Goal: Task Accomplishment & Management: Manage account settings

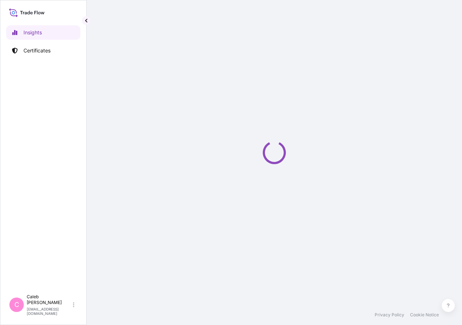
select select "2025"
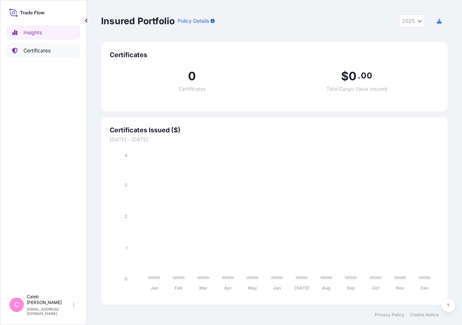
click at [44, 49] on p "Certificates" at bounding box center [36, 50] width 27 height 7
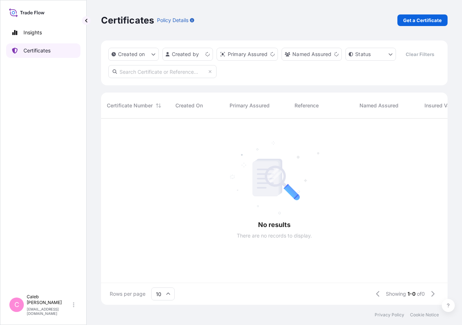
scroll to position [169, 341]
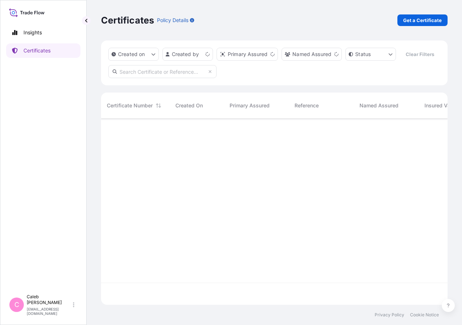
click at [176, 78] on input "text" at bounding box center [162, 71] width 108 height 13
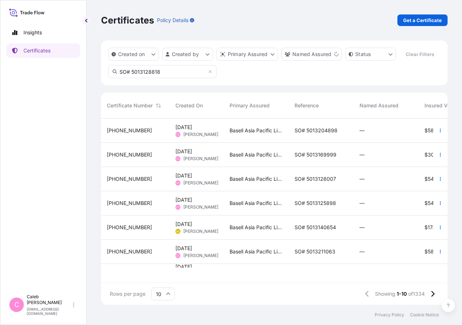
click at [169, 78] on input "SO# 5013128818" at bounding box center [162, 71] width 108 height 13
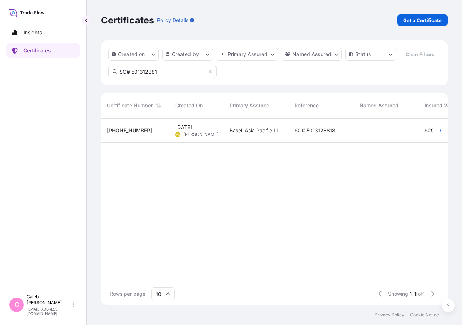
type input "SO# 501312881"
click at [295, 158] on div "32034-1348-1 [DATE] AL [PERSON_NAME] Basell Asia Pacific Limited SO# 5013128818…" at bounding box center [373, 192] width 545 height 149
click at [297, 143] on div "SO# 5013128818" at bounding box center [321, 130] width 65 height 24
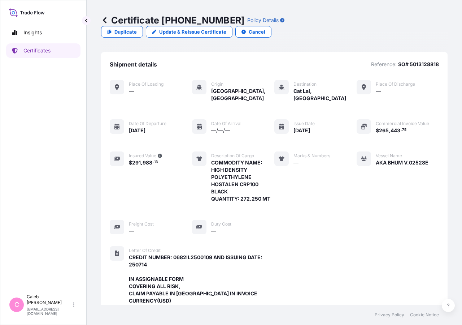
click at [226, 28] on p "Update & Reissue Certificate" at bounding box center [192, 31] width 67 height 7
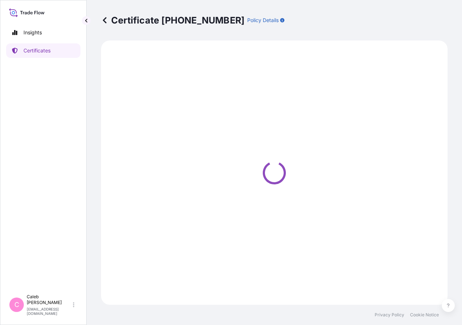
select select "Sea"
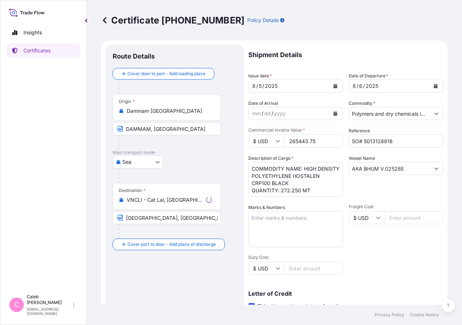
select select "32034"
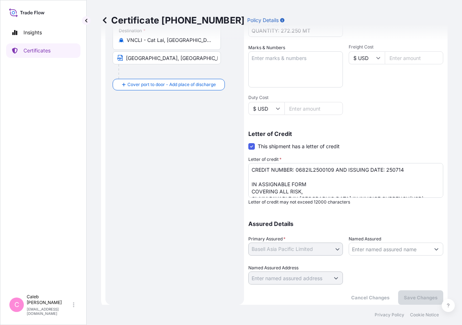
scroll to position [73, 0]
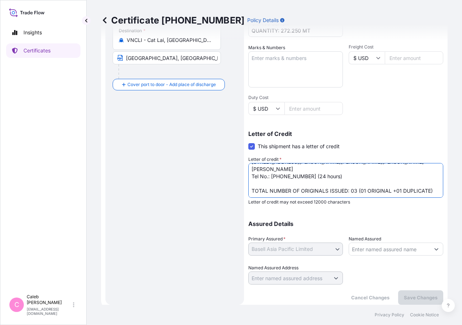
click at [401, 174] on textarea "CREDIT NUMBER: 0682IL2500109 AND ISSUING DATE: 250714 IN ASSIGNABLE FORM COVERI…" at bounding box center [345, 180] width 195 height 35
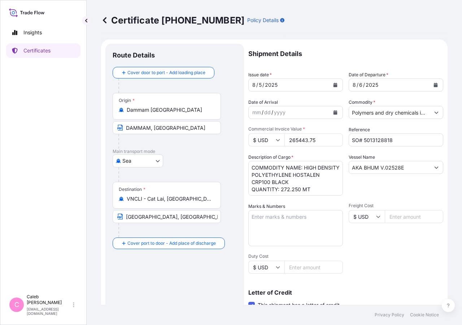
scroll to position [0, 0]
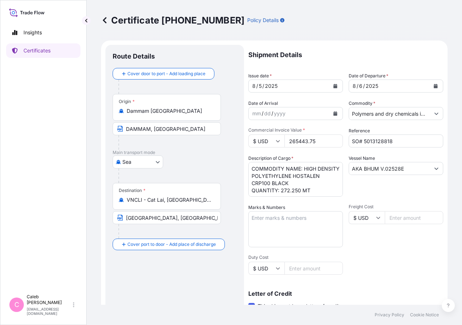
type textarea "CREDIT NUMBER: 0682IL2500109 AND ISSUING DATE: 250714 IN ASSIGNABLE FORM COVERI…"
click at [330, 85] on button "Calendar" at bounding box center [336, 86] width 12 height 12
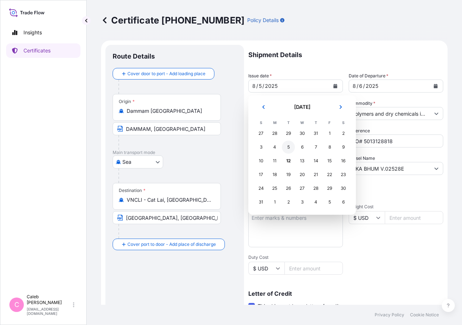
click at [291, 147] on div "5" at bounding box center [288, 146] width 13 height 13
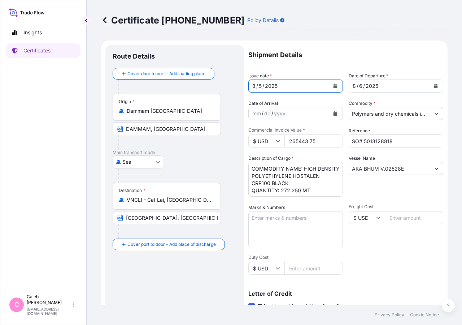
click at [229, 146] on div "Origin * [GEOGRAPHIC_DATA] [GEOGRAPHIC_DATA], [GEOGRAPHIC_DATA]" at bounding box center [175, 122] width 124 height 56
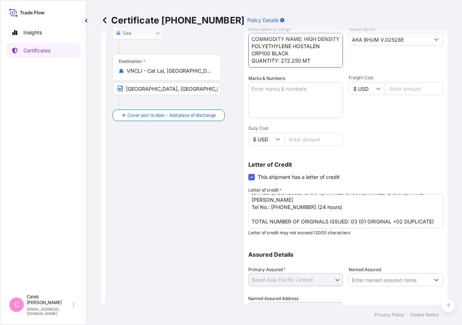
scroll to position [116, 0]
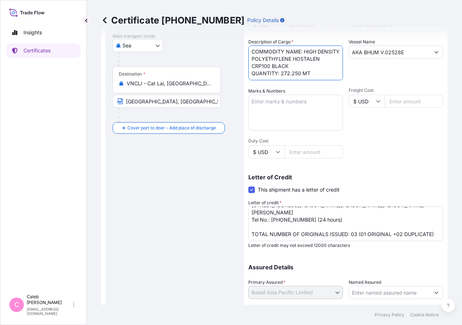
click at [127, 100] on input "[GEOGRAPHIC_DATA], [GEOGRAPHIC_DATA] VIA PORT OF DISCHARGE [PERSON_NAME][GEOGRA…" at bounding box center [167, 101] width 108 height 13
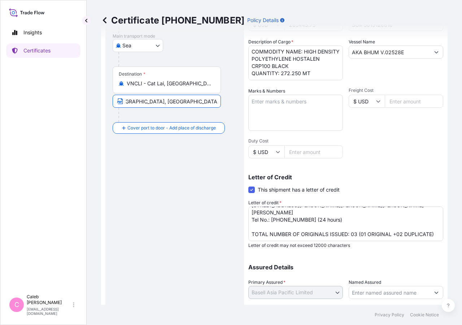
scroll to position [0, 0]
drag, startPoint x: 124, startPoint y: 101, endPoint x: 89, endPoint y: 101, distance: 34.7
click at [113, 101] on input "[GEOGRAPHIC_DATA], [GEOGRAPHIC_DATA] VIA PORT OF DISCHARGE [PERSON_NAME][GEOGRA…" at bounding box center [167, 101] width 108 height 13
click at [163, 99] on input "[GEOGRAPHIC_DATA], [GEOGRAPHIC_DATA] VIA PORT OF DISCHARGE [PERSON_NAME][GEOGRA…" at bounding box center [167, 101] width 108 height 13
paste input "[PERSON_NAME]"
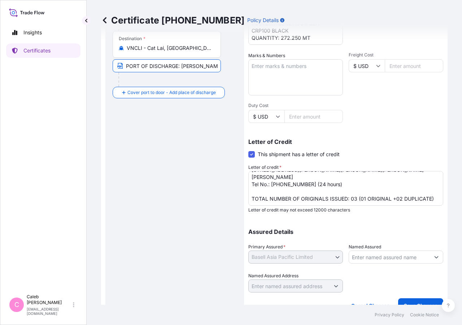
scroll to position [160, 0]
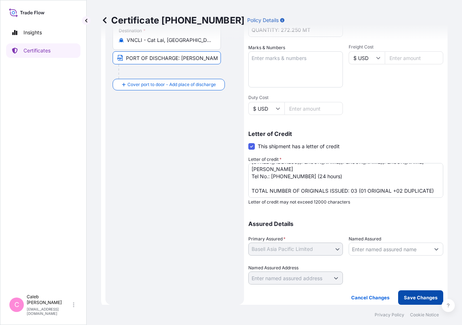
type input "CAT LAI PORT IN [GEOGRAPHIC_DATA], [GEOGRAPHIC_DATA] VIA PORT OF DISCHARGE: [PE…"
click at [425, 296] on p "Save Changes" at bounding box center [421, 297] width 34 height 7
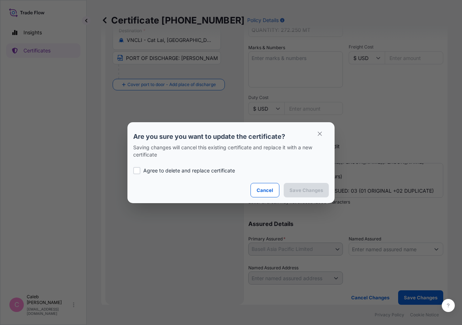
click at [136, 174] on div "Agree to delete and replace certificate" at bounding box center [231, 170] width 196 height 25
click at [137, 173] on div at bounding box center [136, 170] width 7 height 7
checkbox input "true"
click at [298, 193] on p "Save Changes" at bounding box center [307, 189] width 34 height 7
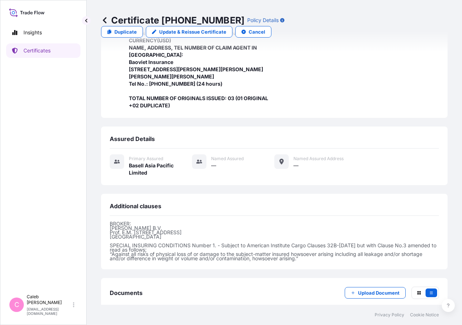
scroll to position [281, 0]
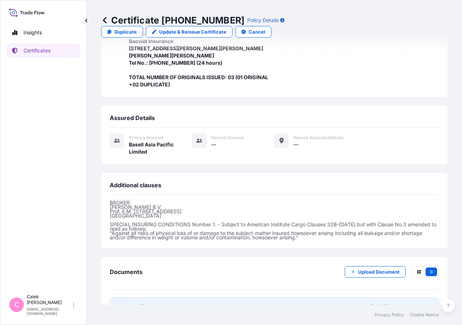
click at [144, 303] on span "Certificate" at bounding box center [142, 306] width 26 height 7
